Goal: Task Accomplishment & Management: Manage account settings

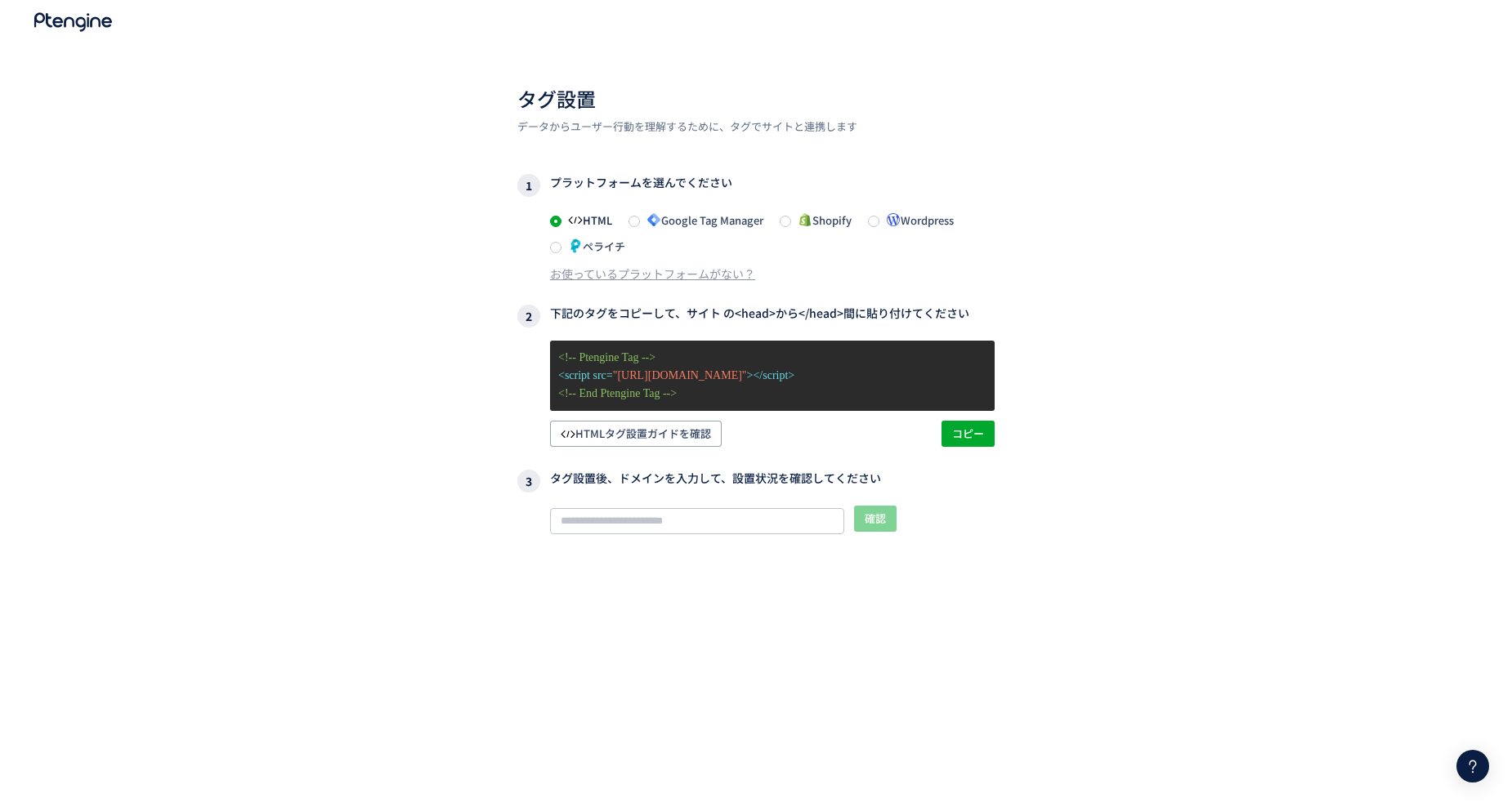
click at [1237, 330] on div "タグ設置 データからユーザー行動を理解するために、タグでサイトと連携します 1 プラットフォームを選んでください HTML Google Tag Manage…" at bounding box center [756, 446] width 1512 height 892
click at [670, 226] on span "Google Tag Manager" at bounding box center [701, 220] width 124 height 15
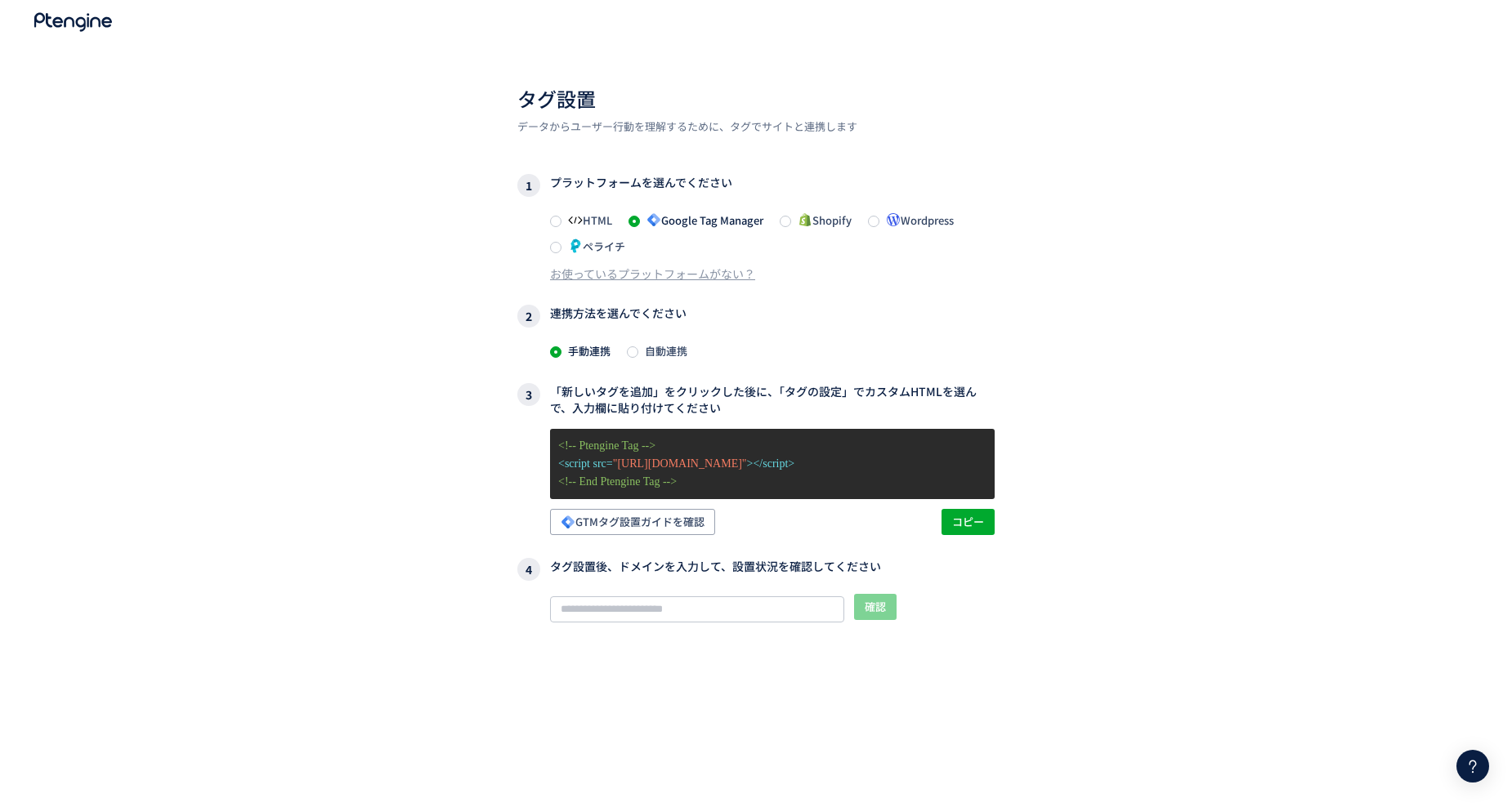
click at [1200, 458] on div "タグ設置 データからユーザー行動を理解するために、タグでサイトと連携します 1 プラットフォームを選んでください HTML Google Tag Manage…" at bounding box center [756, 446] width 1512 height 892
click at [678, 352] on span "自動連携" at bounding box center [662, 351] width 49 height 15
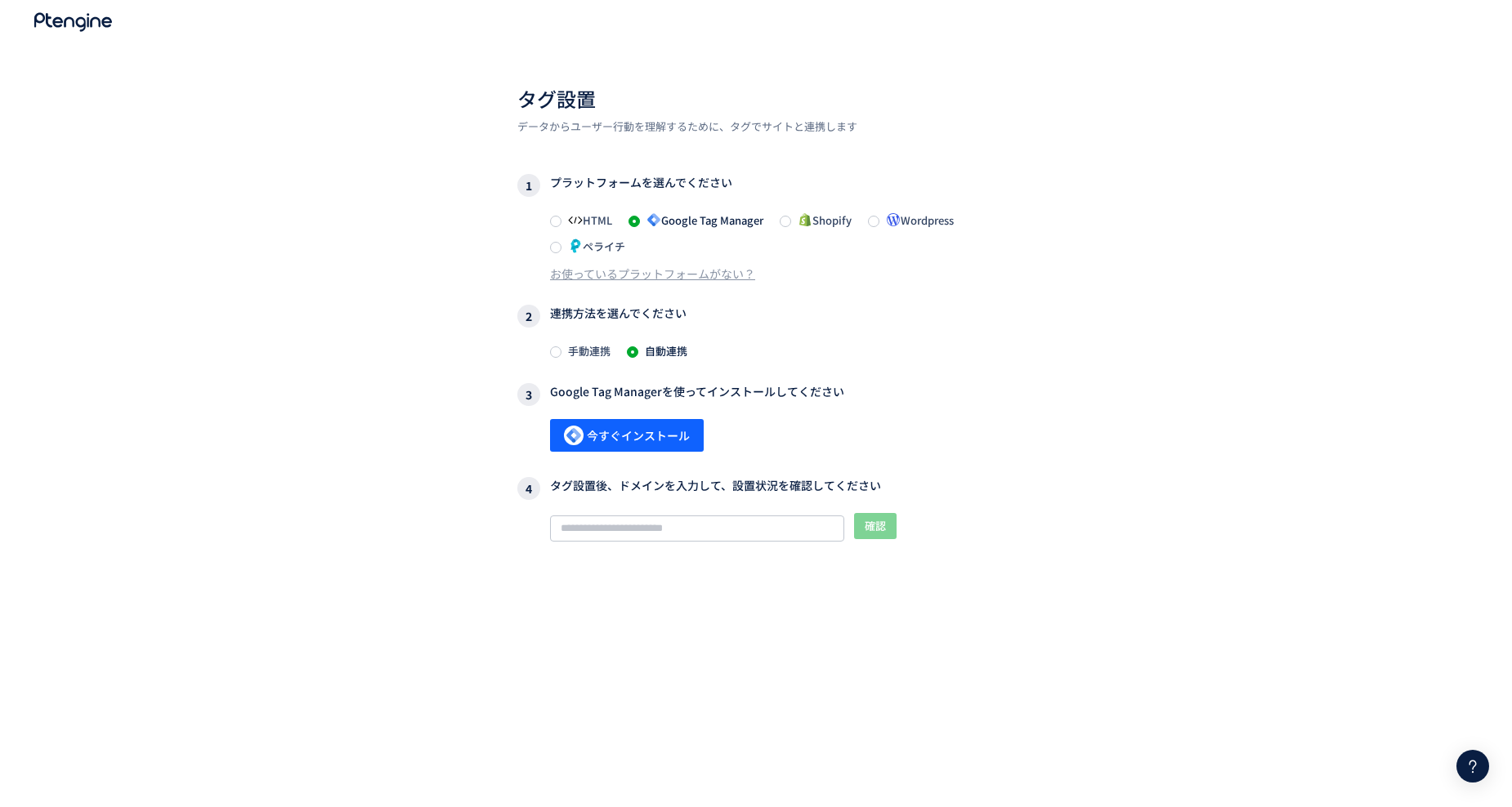
click at [579, 349] on span "手動連携" at bounding box center [586, 351] width 49 height 15
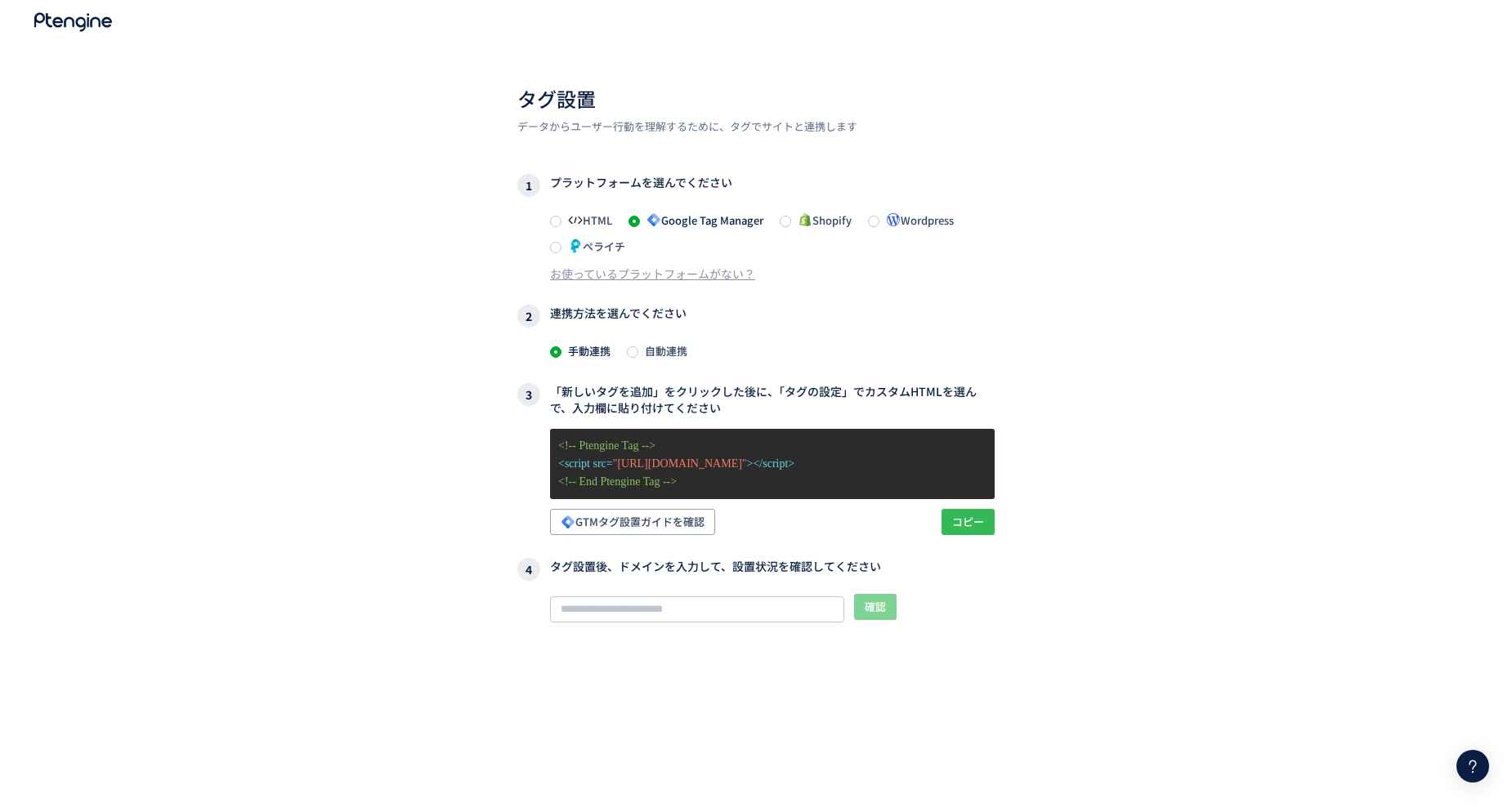
click at [964, 526] on span "コピー" at bounding box center [968, 521] width 32 height 26
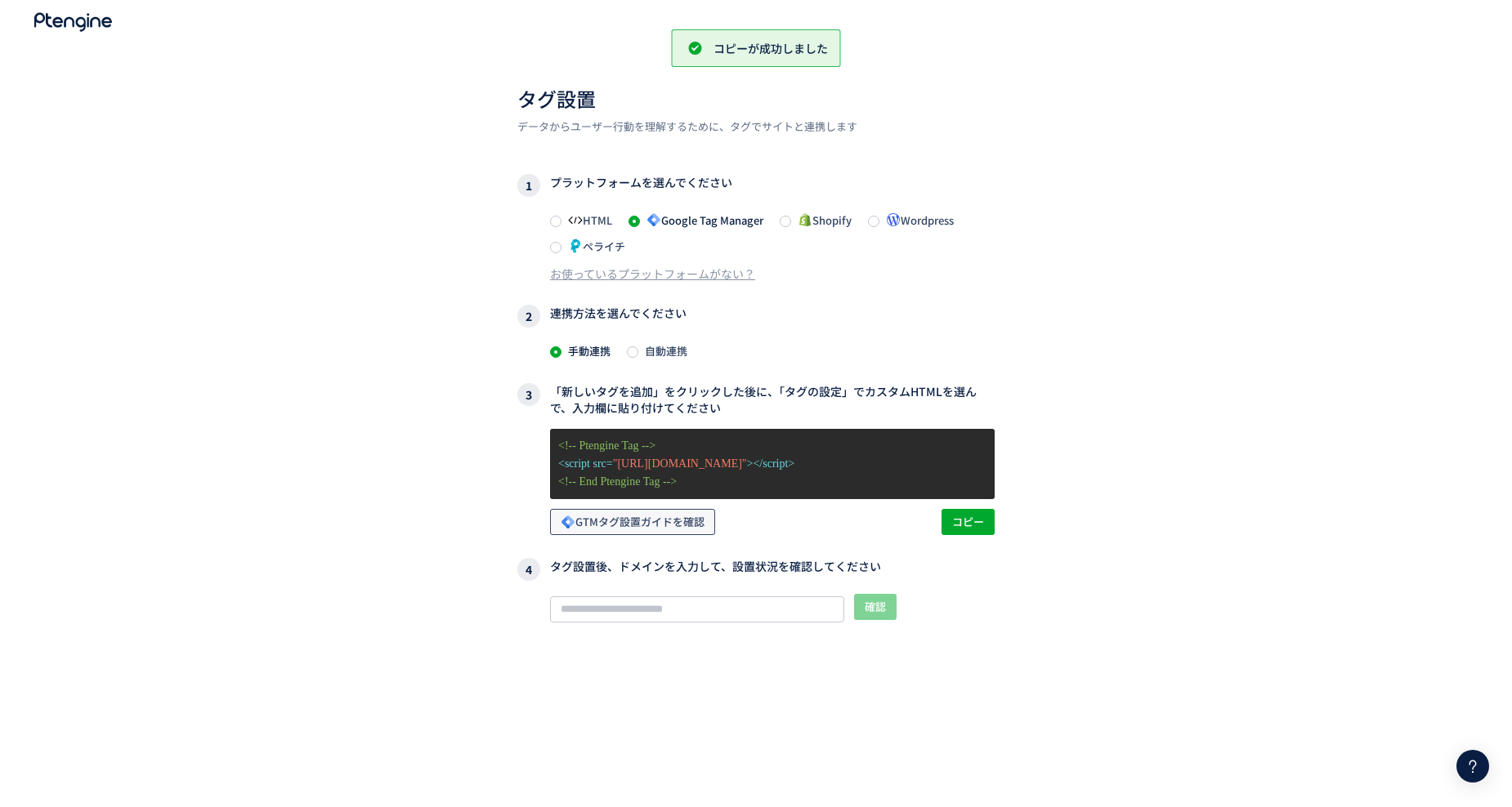
click at [679, 526] on span "GTMタグ設置ガイドを確認" at bounding box center [633, 521] width 144 height 26
click at [656, 608] on input "text" at bounding box center [697, 609] width 295 height 26
paste input "**********"
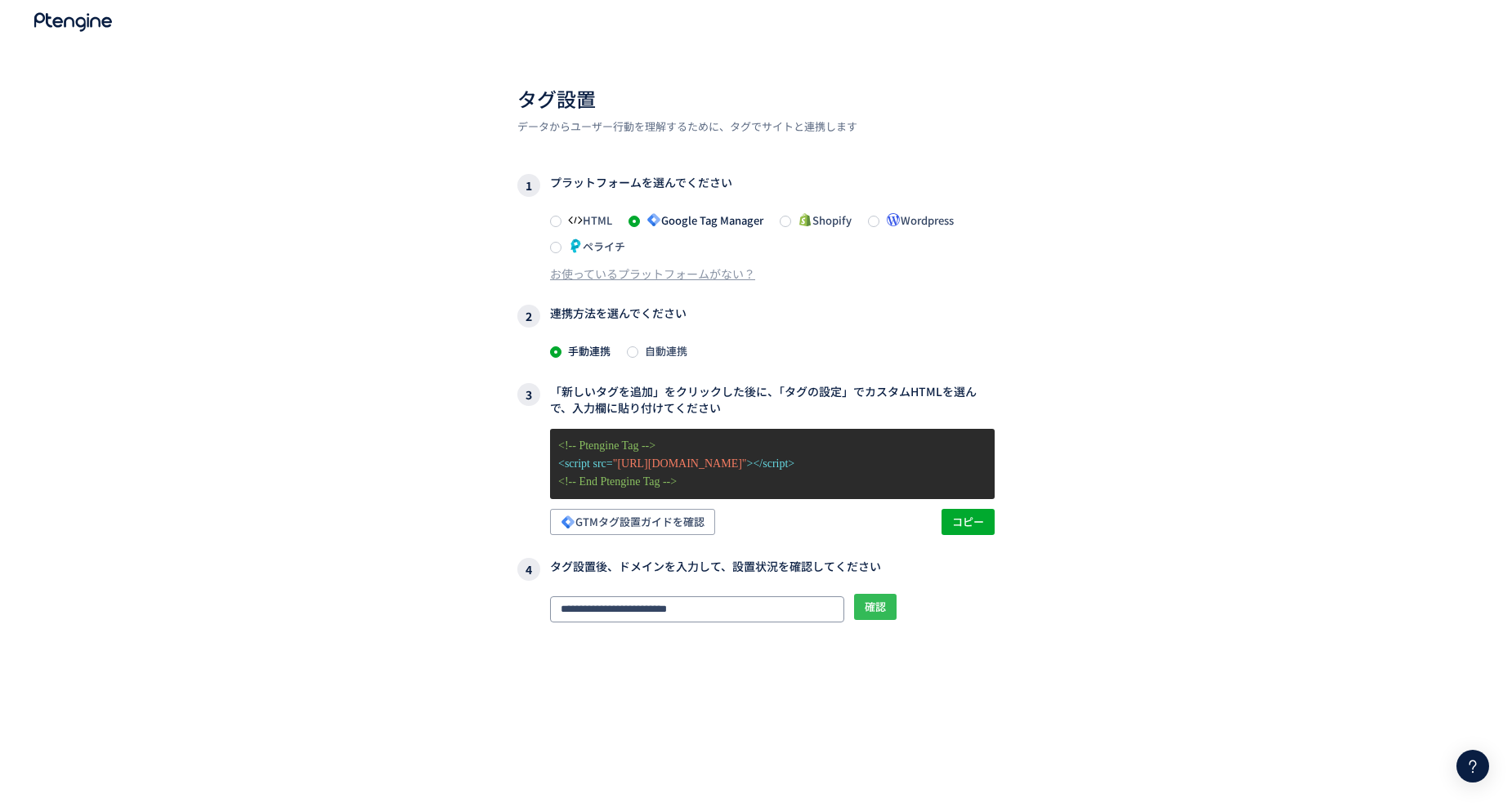
type input "**********"
click at [869, 616] on span "確認" at bounding box center [876, 607] width 21 height 26
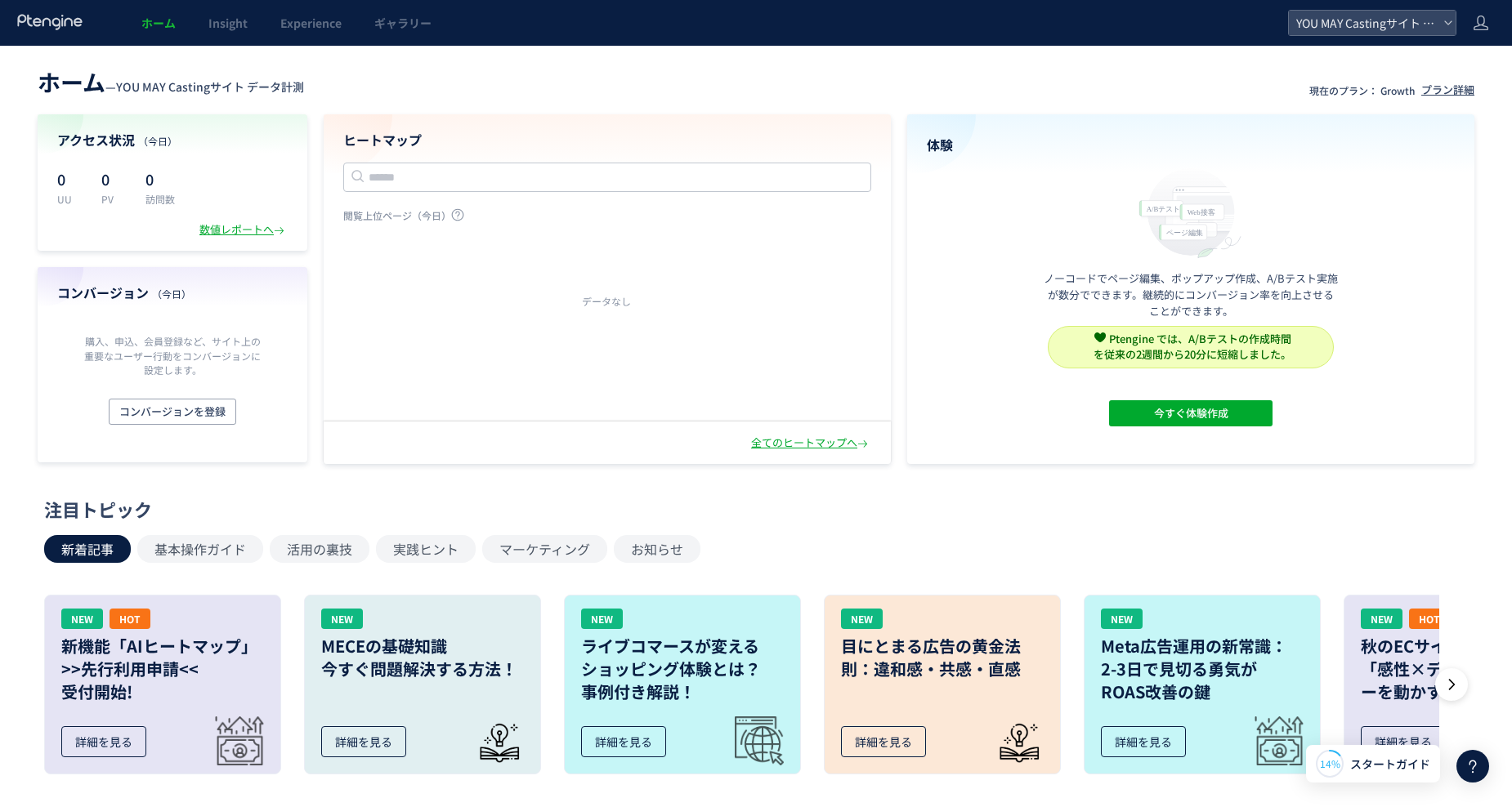
drag, startPoint x: 826, startPoint y: 538, endPoint x: 1449, endPoint y: 138, distance: 740.4
click at [829, 533] on div "注目トピック 新着記事 基本操作ガイド 活用の裏技 実践ヒント マーケティング お知らせ NEW HOT 新機能「AIヒートマップ」 >>先行利用申請<< 受…" at bounding box center [752, 642] width 1416 height 290
click at [1486, 21] on icon at bounding box center [1481, 23] width 16 height 16
click at [1465, 57] on span "アカウント設定" at bounding box center [1439, 64] width 80 height 16
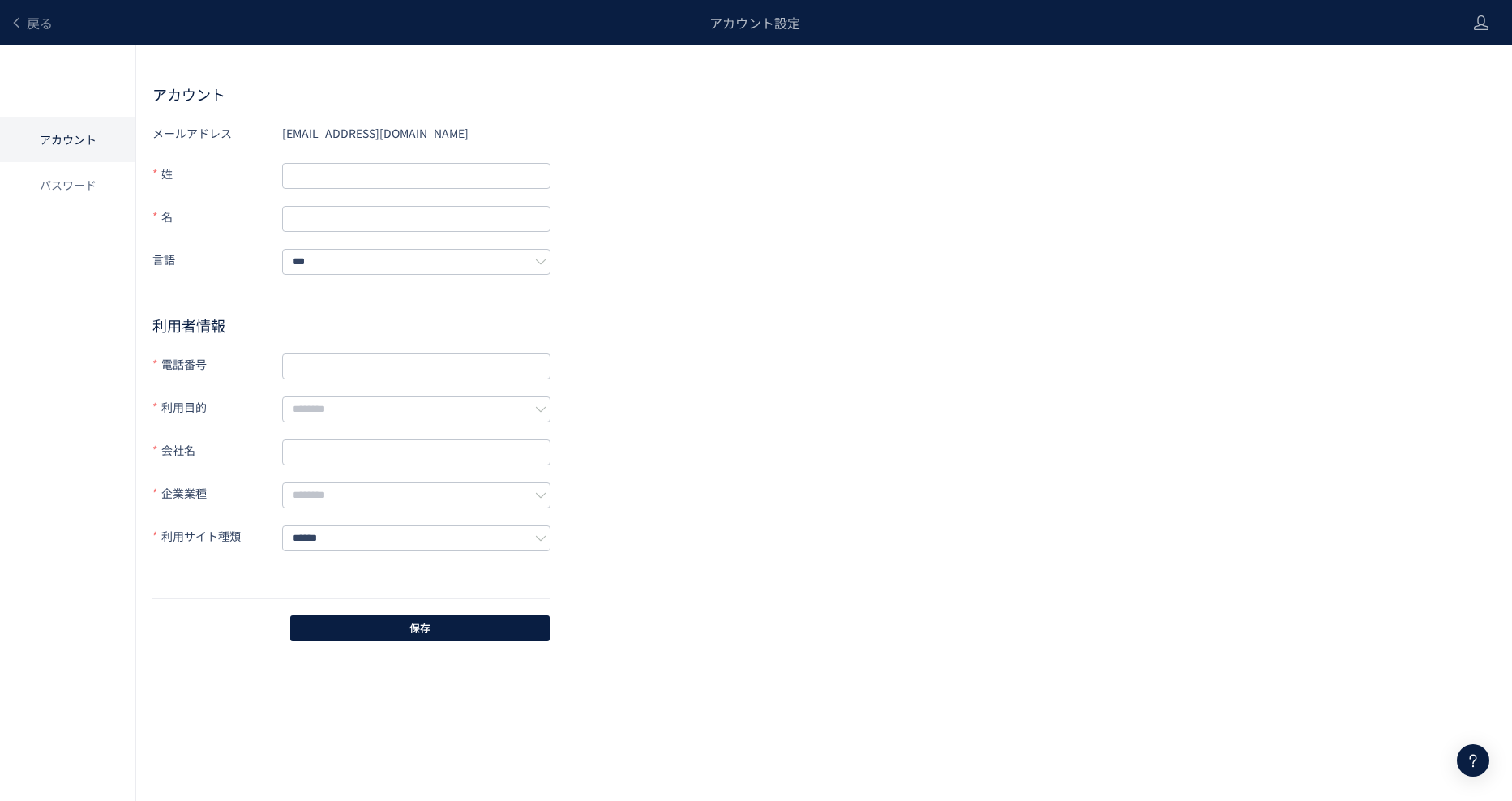
drag, startPoint x: 756, startPoint y: 271, endPoint x: 688, endPoint y: 268, distance: 68.1
click at [688, 268] on div "メールアドレス [EMAIL_ADDRESS][DOMAIN_NAME] 姓 名 言語 *** 利用者情報 電話番号 利用目的 会社名 企業業種 利用サイト種…" at bounding box center [824, 382] width 1343 height 524
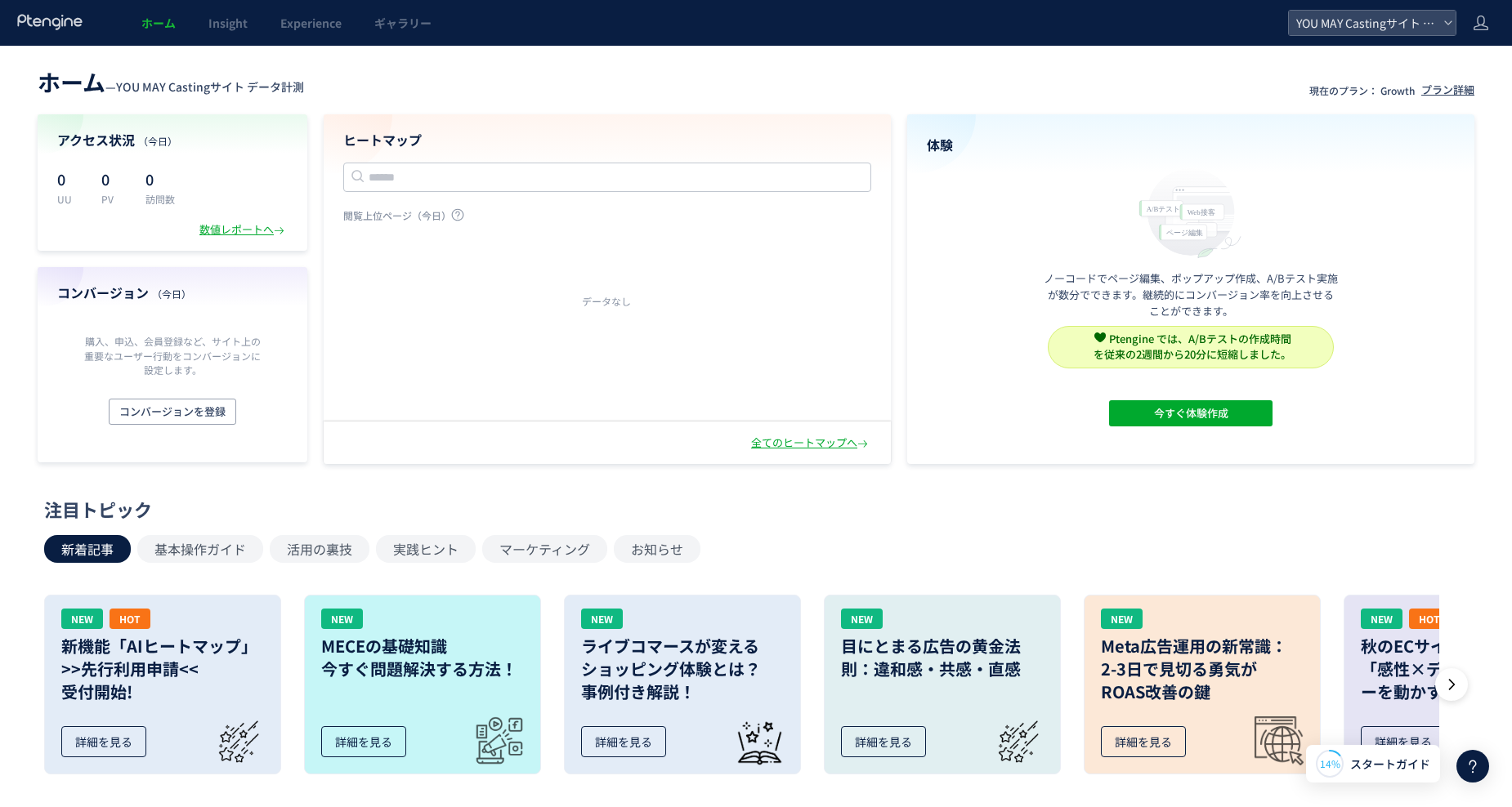
click at [928, 65] on header "ホーム — YOU MAY Castingサイト データ計測 現在のプラン： Growth プラン詳細" at bounding box center [756, 80] width 1437 height 36
click at [935, 544] on div "新着記事 基本操作ガイド 活用の裏技 実践ヒント マーケティング お知らせ" at bounding box center [752, 549] width 1416 height 28
